Goal: Information Seeking & Learning: Learn about a topic

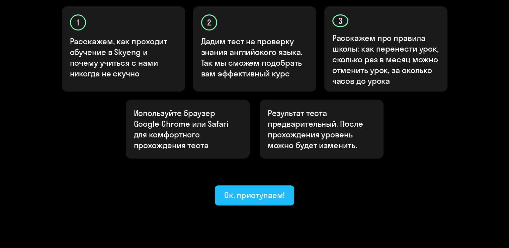
scroll to position [236, 0]
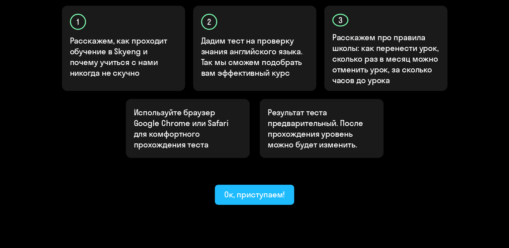
click at [273, 189] on div "Ок, приступаем!" at bounding box center [254, 194] width 61 height 11
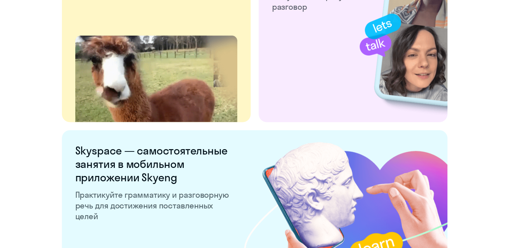
scroll to position [1137, 0]
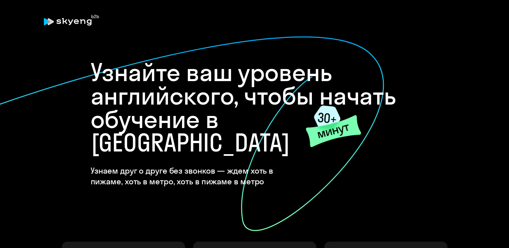
click at [463, 126] on onb-ai-start "Узнайте ваш уровень английского, чтобы начать обучение в [GEOGRAPHIC_DATA] Узна…" at bounding box center [254, 242] width 483 height 397
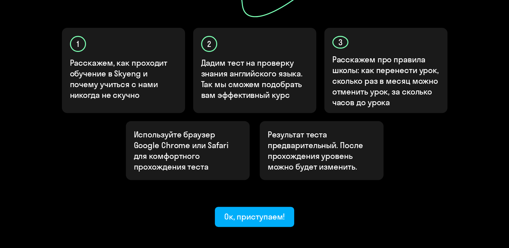
scroll to position [236, 0]
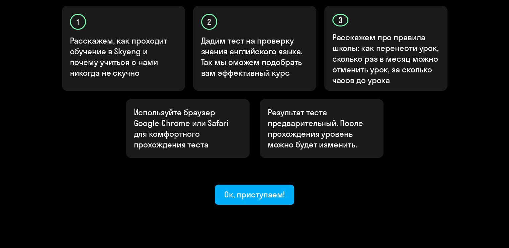
click at [273, 157] on div "Узнайте ваш уровень английского, чтобы начать обучение в [GEOGRAPHIC_DATA] Узна…" at bounding box center [255, 6] width 402 height 397
click at [275, 185] on button "Ок, приступаем!" at bounding box center [255, 195] width 80 height 20
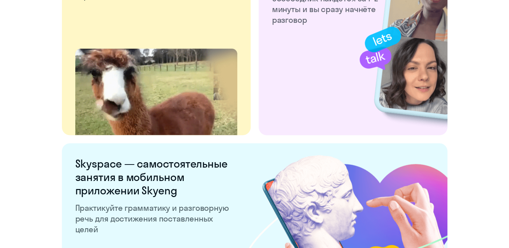
scroll to position [1305, 0]
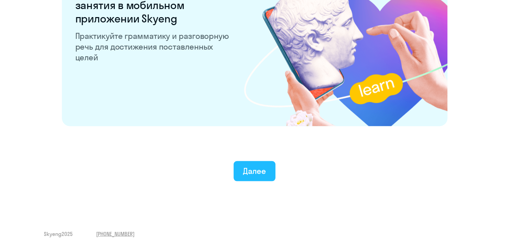
click at [269, 170] on button "Далее" at bounding box center [255, 171] width 42 height 20
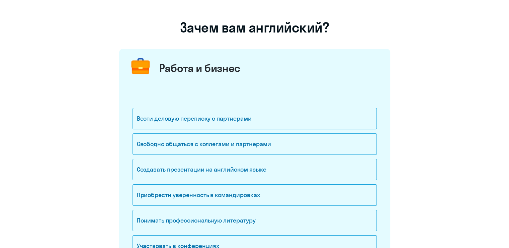
scroll to position [22, 0]
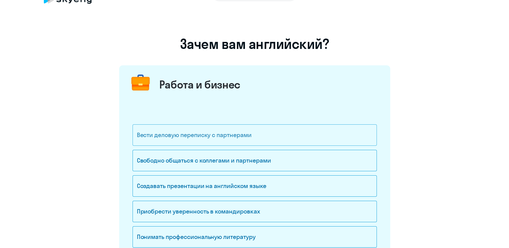
click at [242, 137] on div "Вести деловую переписку с партнерами" at bounding box center [255, 134] width 245 height 21
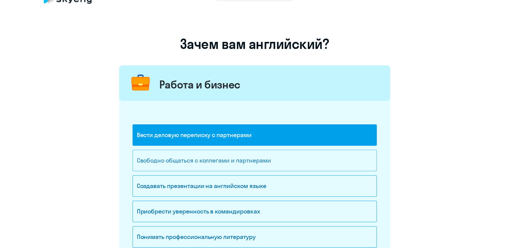
click at [251, 155] on div "Свободно общаться с коллегами и партнерами" at bounding box center [255, 160] width 245 height 21
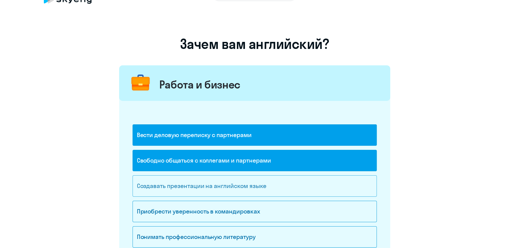
click at [257, 185] on div "Создавать презентации на английском языке" at bounding box center [255, 185] width 245 height 21
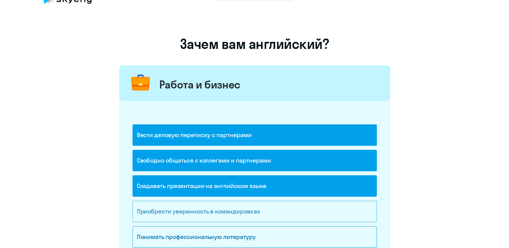
click at [267, 211] on div "Приобрести уверенность в командировках" at bounding box center [255, 211] width 245 height 21
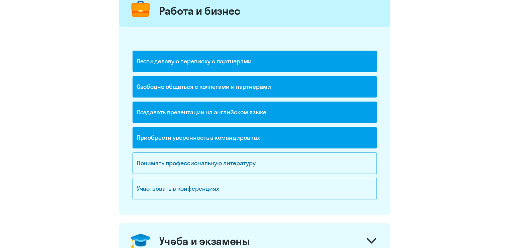
scroll to position [122, 0]
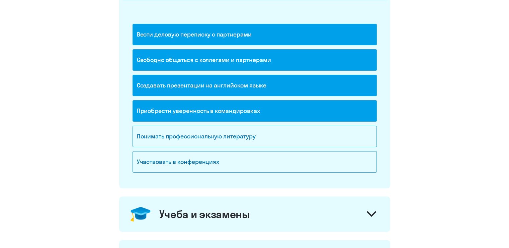
drag, startPoint x: 259, startPoint y: 139, endPoint x: 262, endPoint y: 149, distance: 9.7
click at [259, 139] on div "Понимать профессиональную литературу" at bounding box center [255, 136] width 245 height 21
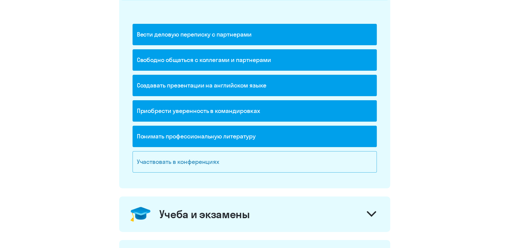
click at [263, 161] on div "Участвовать в конференциях" at bounding box center [255, 161] width 245 height 21
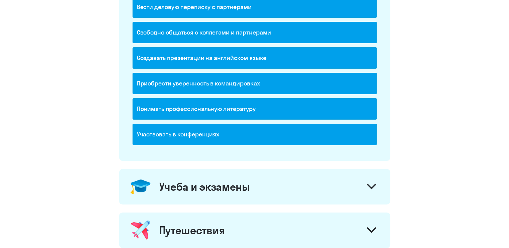
scroll to position [223, 0]
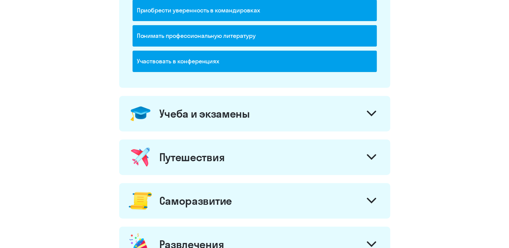
click at [287, 111] on div "Учеба и экзамены" at bounding box center [254, 114] width 271 height 36
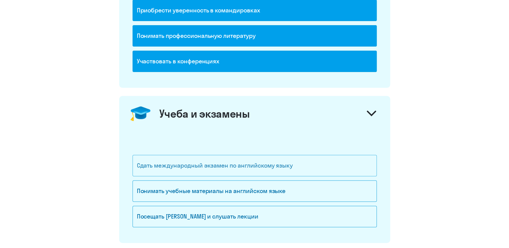
click at [252, 162] on div "Сдать международный экзамен по английскому языку" at bounding box center [255, 165] width 245 height 21
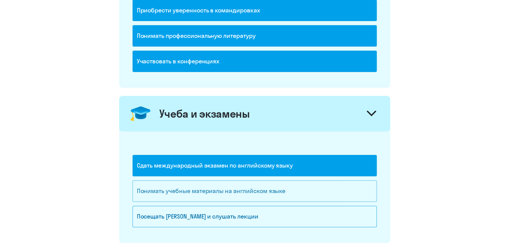
click at [251, 184] on div "Понимать учебные материалы на английском языке" at bounding box center [255, 190] width 245 height 21
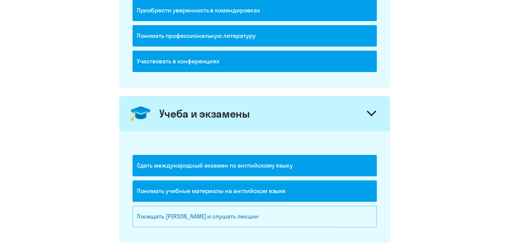
click at [255, 208] on div "Посещать [PERSON_NAME] и слушать лекции" at bounding box center [255, 216] width 245 height 21
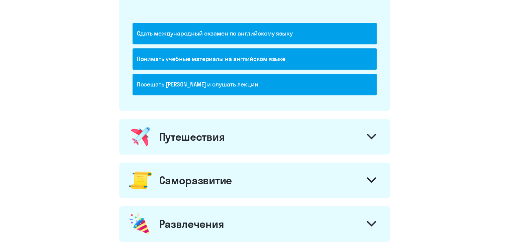
scroll to position [357, 0]
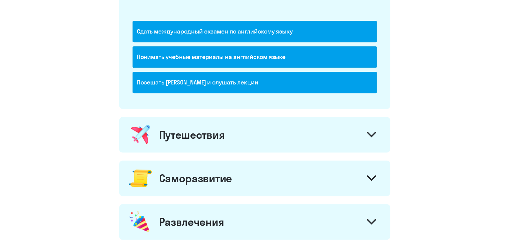
click at [253, 136] on div "Путешествия" at bounding box center [254, 135] width 271 height 36
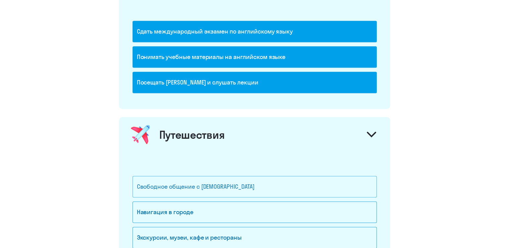
click at [228, 185] on div "Свободное общение с [DEMOGRAPHIC_DATA]" at bounding box center [255, 186] width 245 height 21
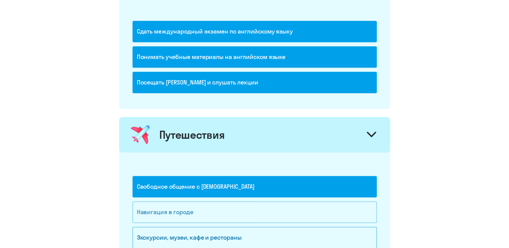
click at [228, 203] on div "Навигация в городе" at bounding box center [255, 211] width 245 height 21
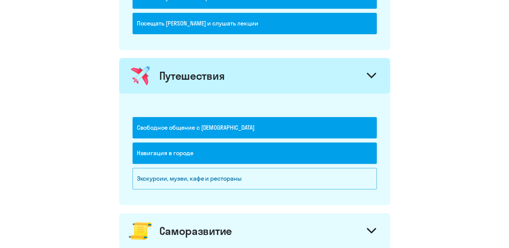
scroll to position [491, 0]
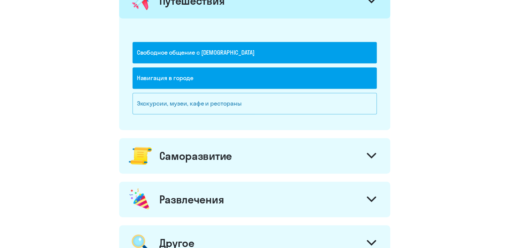
click at [231, 98] on div "Экскурсии, музеи, кафе и рестораны" at bounding box center [255, 103] width 245 height 21
click at [251, 118] on div "Свободное общение с [DEMOGRAPHIC_DATA] Навигация в городе [GEOGRAPHIC_DATA], му…" at bounding box center [255, 69] width 245 height 102
click at [294, 95] on div "Экскурсии, музеи, кафе и рестораны" at bounding box center [255, 103] width 245 height 21
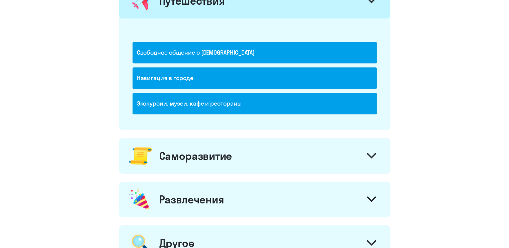
click at [287, 160] on div "Саморазвитие" at bounding box center [254, 156] width 271 height 36
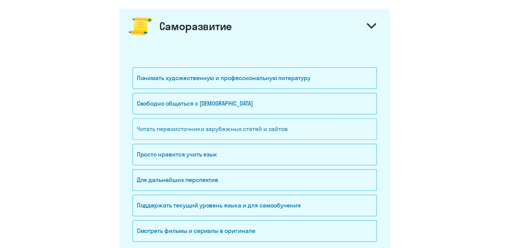
scroll to position [625, 0]
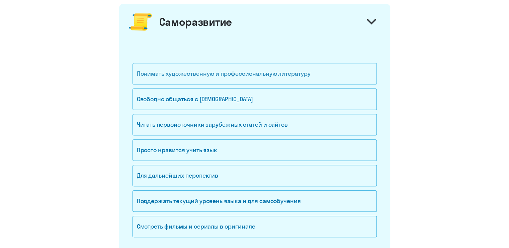
click at [246, 71] on div "Понимать художественную и профессиональную литературу" at bounding box center [255, 73] width 245 height 21
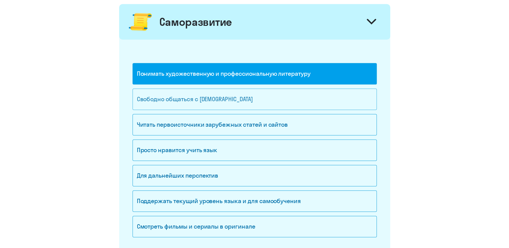
click at [237, 98] on div "Свободно общаться с [DEMOGRAPHIC_DATA]" at bounding box center [255, 98] width 245 height 21
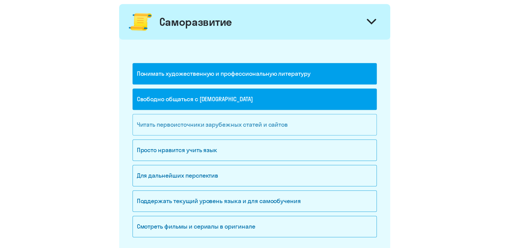
click at [234, 112] on div "Понимать художественную и профессиональную литературу Свободно общаться с [DEMO…" at bounding box center [255, 152] width 245 height 178
click at [277, 123] on div "Читать первоисточники зарубежных статей и сайтов" at bounding box center [255, 124] width 245 height 21
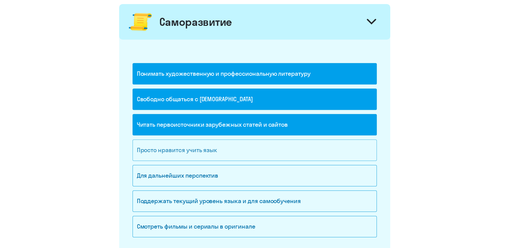
click at [274, 154] on div "Просто нравится учить язык" at bounding box center [255, 149] width 245 height 21
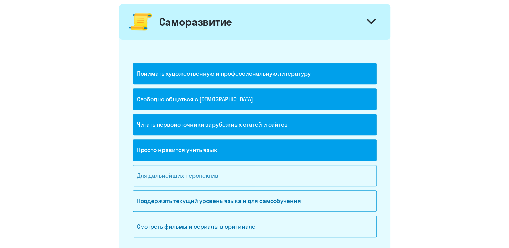
click at [274, 167] on div "Для дальнейших перспектив" at bounding box center [255, 175] width 245 height 21
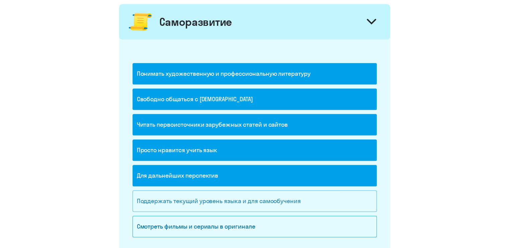
click at [274, 190] on div "Поддержать текущий уровень языка и для cамообучения" at bounding box center [255, 200] width 245 height 21
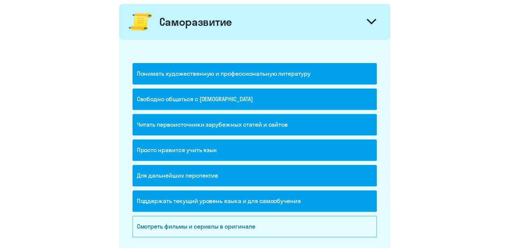
click at [288, 212] on div "Поддержать текущий уровень языка и для cамообучения" at bounding box center [255, 202] width 245 height 25
click at [289, 220] on div "Смотреть фильмы и сериалы в оригинале" at bounding box center [255, 226] width 245 height 21
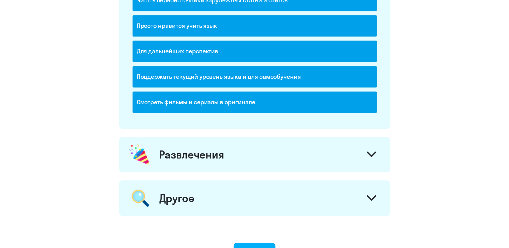
scroll to position [759, 0]
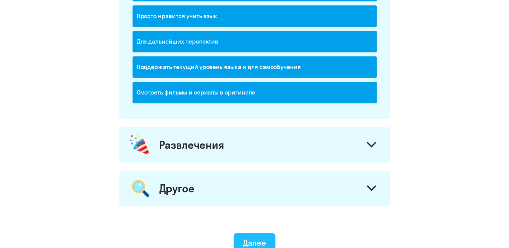
click at [266, 238] on div "Далее" at bounding box center [254, 242] width 23 height 11
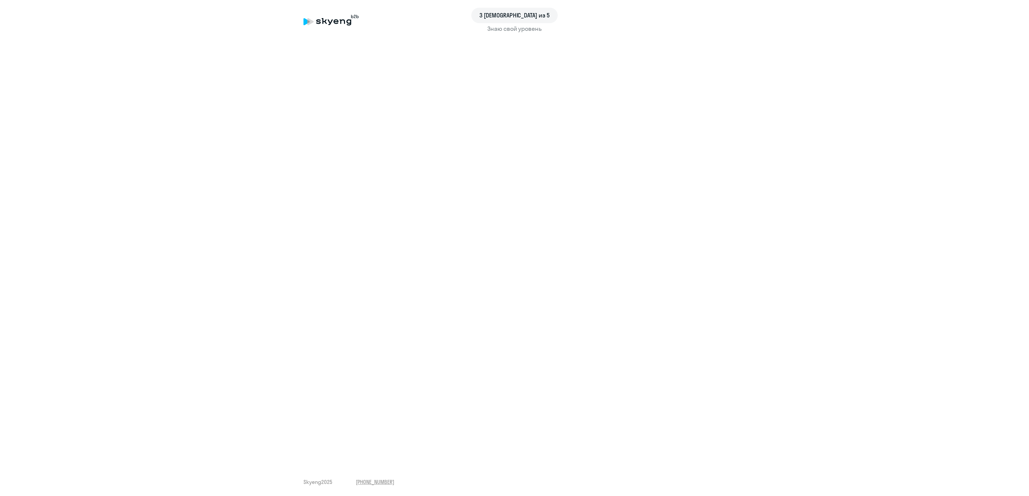
click at [402, 9] on div "3 [DEMOGRAPHIC_DATA] из 5" at bounding box center [514, 15] width 422 height 15
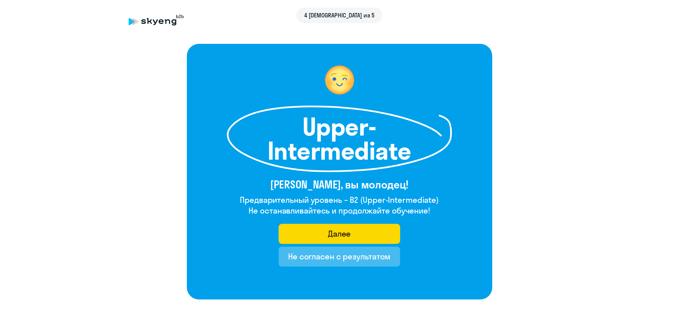
drag, startPoint x: 554, startPoint y: 254, endPoint x: 557, endPoint y: 254, distance: 3.7
click at [514, 248] on after-test "Upper-Intermediate [PERSON_NAME], вы молодец! Предварительный уровень – B2 (Upp…" at bounding box center [339, 172] width 652 height 256
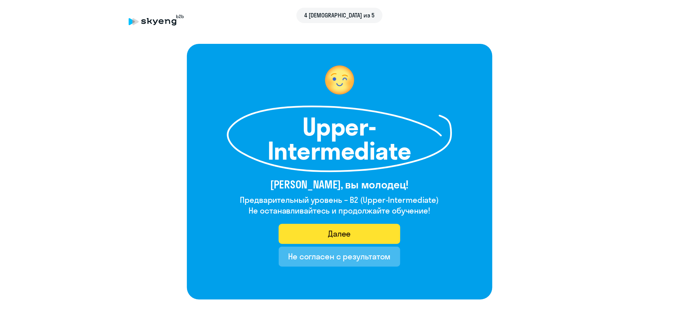
click at [382, 233] on button "Далее" at bounding box center [340, 234] width 122 height 20
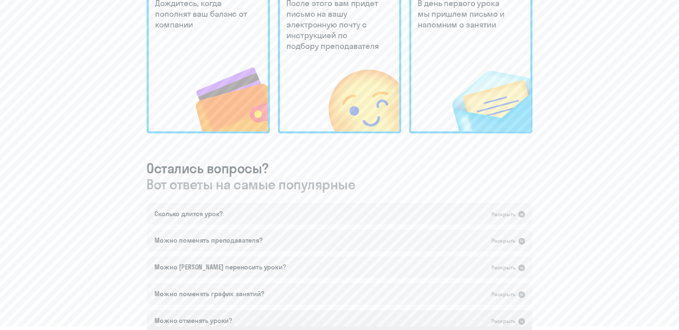
scroll to position [223, 0]
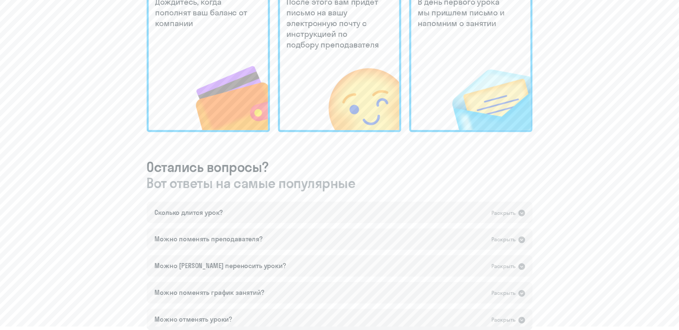
click at [514, 124] on div "To be continued Мы завершили ознакомительную часть вот что вас ждёт далее Дожди…" at bounding box center [339, 76] width 652 height 669
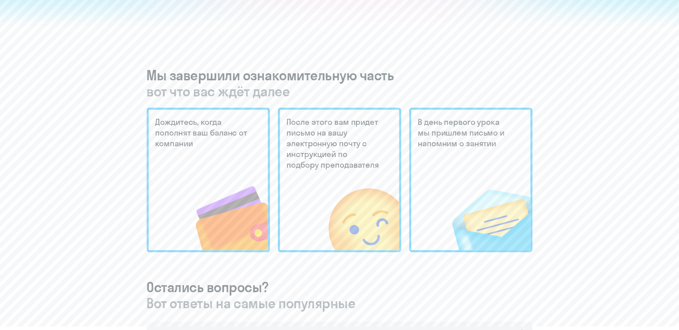
scroll to position [102, 0]
